Goal: Navigation & Orientation: Understand site structure

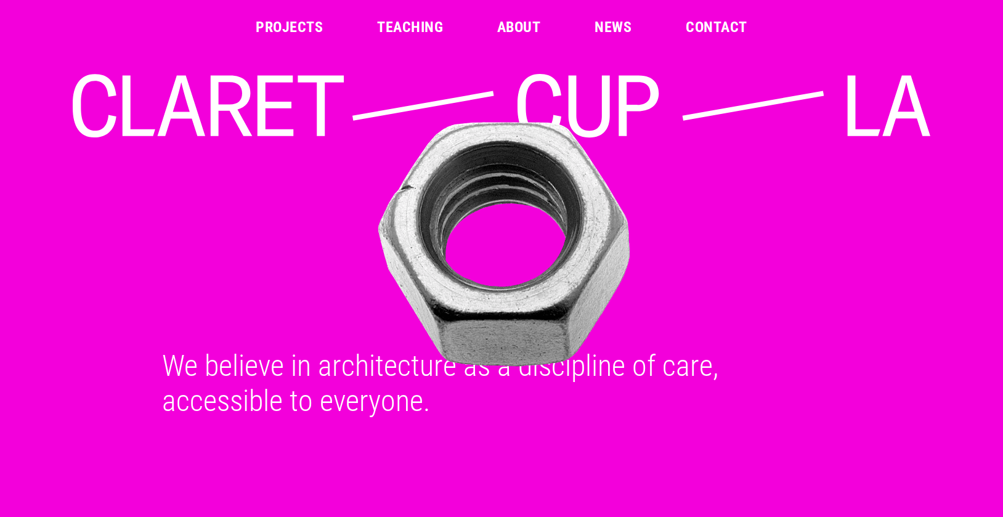
click at [281, 28] on link "Projects" at bounding box center [289, 27] width 67 height 15
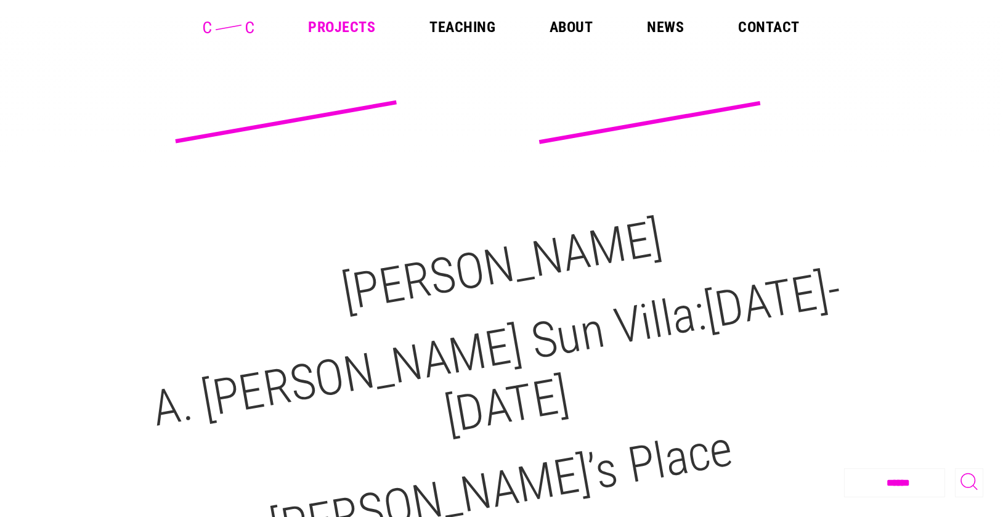
click at [471, 36] on header "Projects Teaching About News Contact" at bounding box center [501, 27] width 1003 height 54
click at [471, 28] on link "Teaching" at bounding box center [462, 27] width 66 height 15
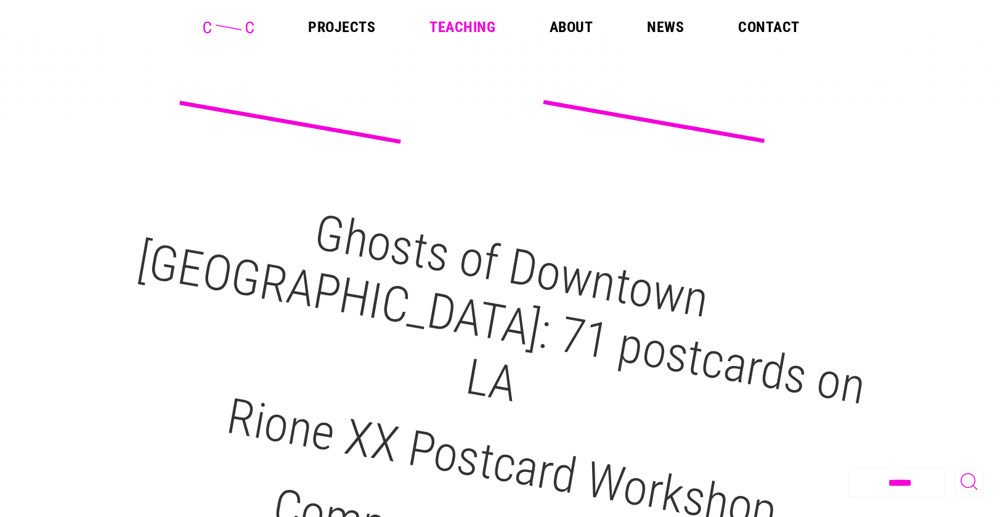
click at [576, 30] on link "About" at bounding box center [570, 27] width 43 height 15
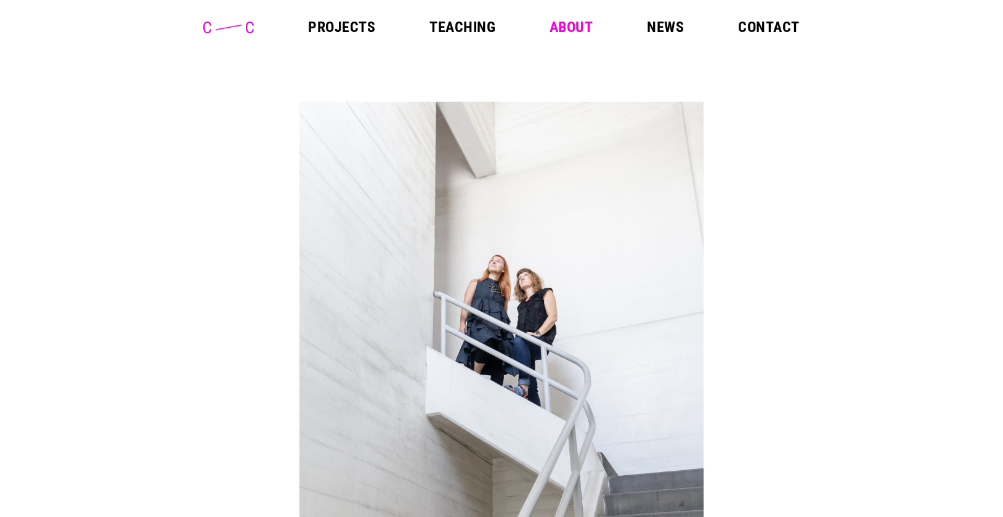
click at [661, 34] on link "News" at bounding box center [665, 27] width 37 height 15
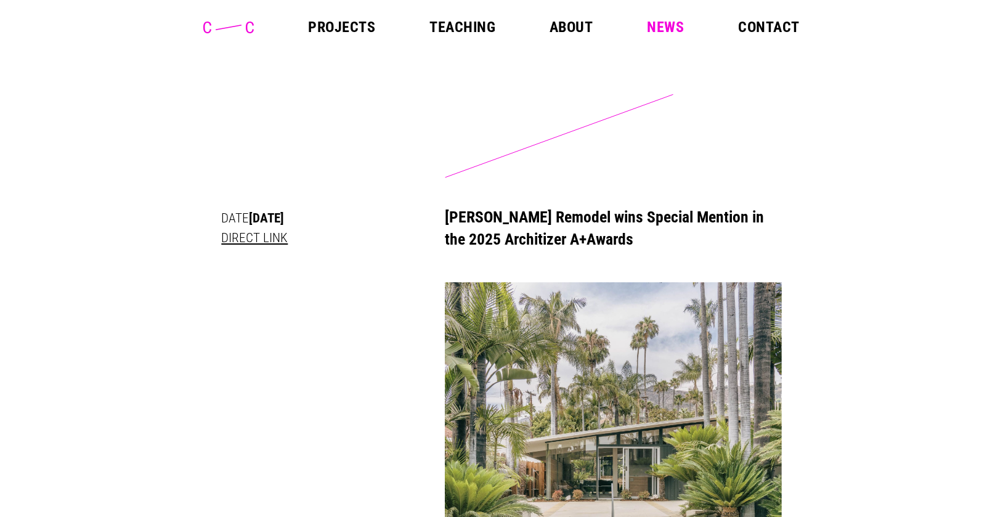
click at [751, 28] on link "Contact" at bounding box center [768, 27] width 61 height 15
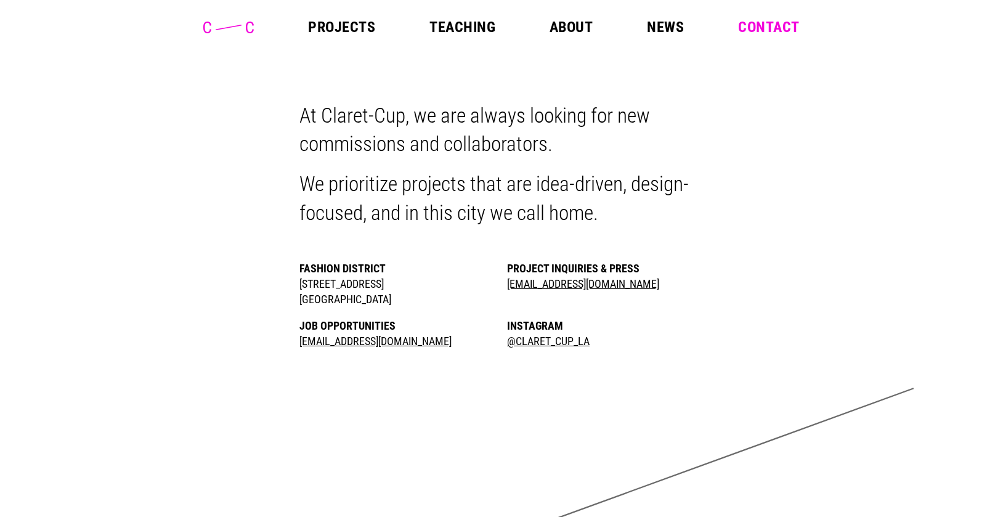
click at [575, 22] on link "About" at bounding box center [570, 27] width 43 height 15
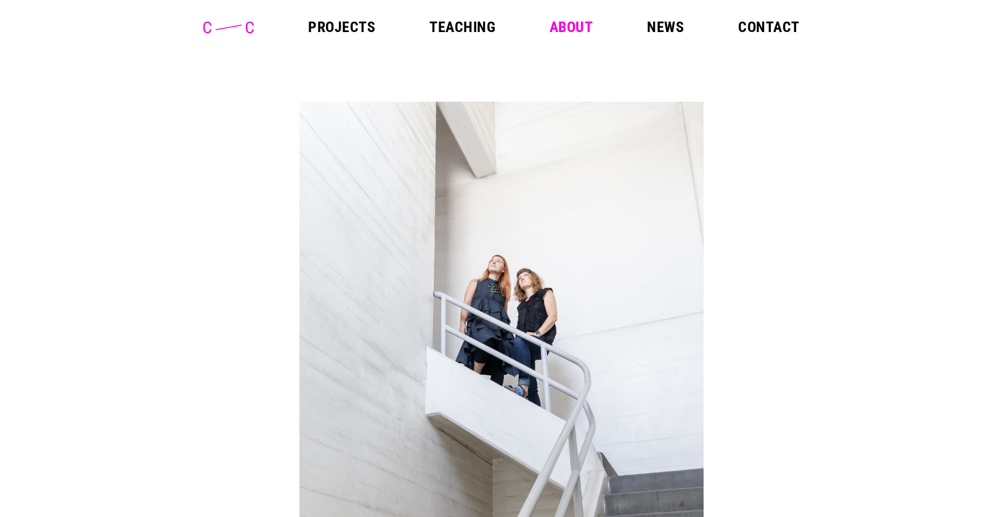
click at [469, 33] on link "Teaching" at bounding box center [462, 27] width 66 height 15
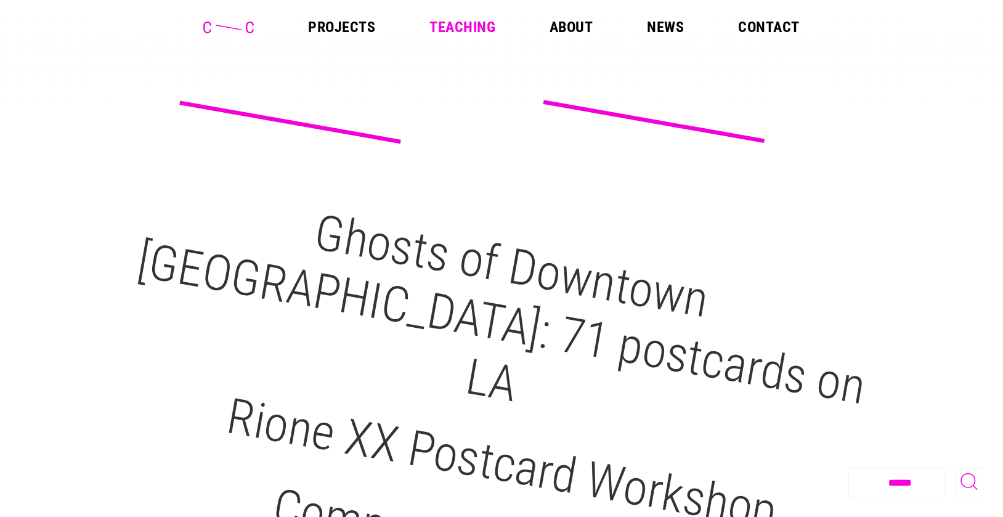
click at [352, 31] on link "Projects" at bounding box center [341, 27] width 67 height 15
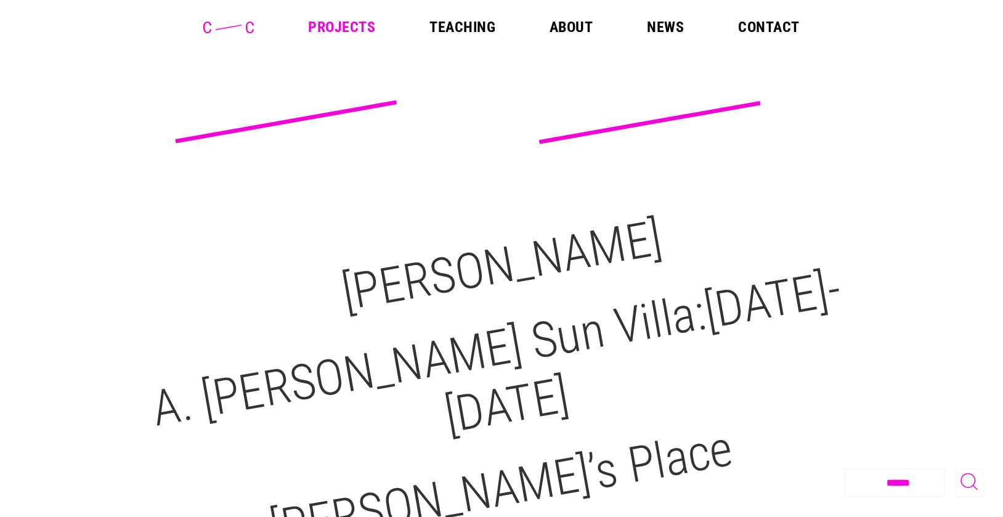
click at [249, 25] on icon at bounding box center [228, 28] width 50 height 12
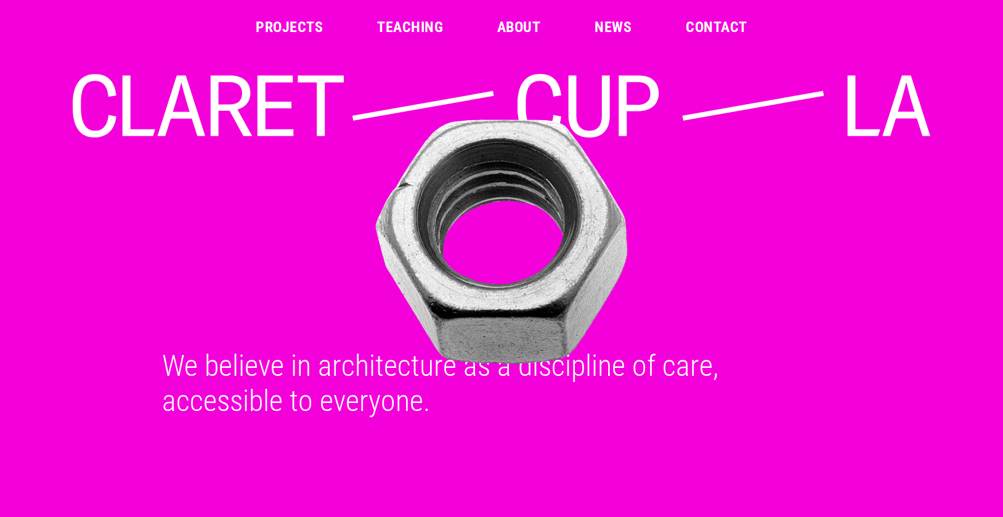
click at [529, 156] on img at bounding box center [501, 241] width 867 height 259
